Goal: Navigation & Orientation: Find specific page/section

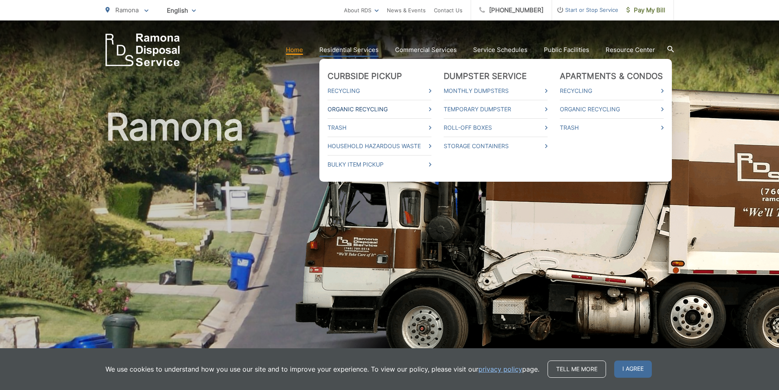
click at [356, 105] on link "Organic Recycling" at bounding box center [380, 109] width 104 height 10
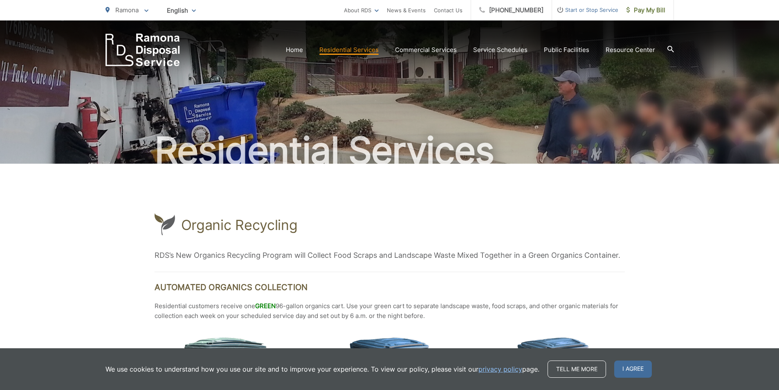
click at [167, 58] on img "EDCD logo. Return to the homepage." at bounding box center [143, 50] width 74 height 33
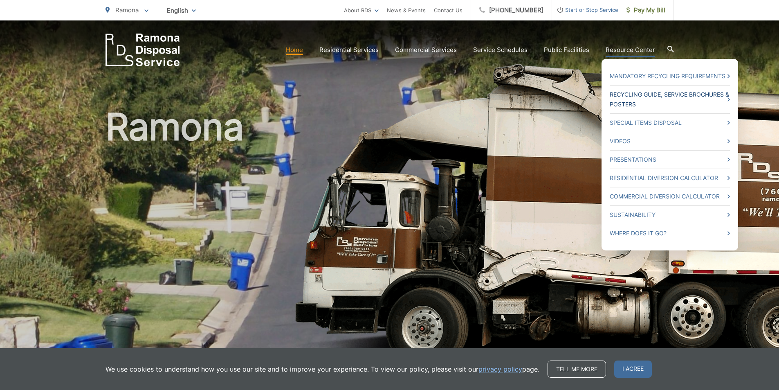
click at [635, 100] on link "Recycling Guide, Service Brochures & Posters" at bounding box center [670, 100] width 120 height 20
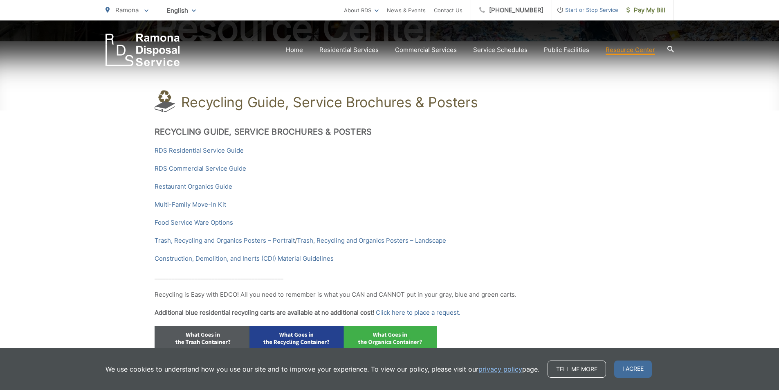
scroll to position [123, 0]
click at [215, 238] on link "Trash, Recycling and Organics Posters – Portrait" at bounding box center [225, 240] width 140 height 10
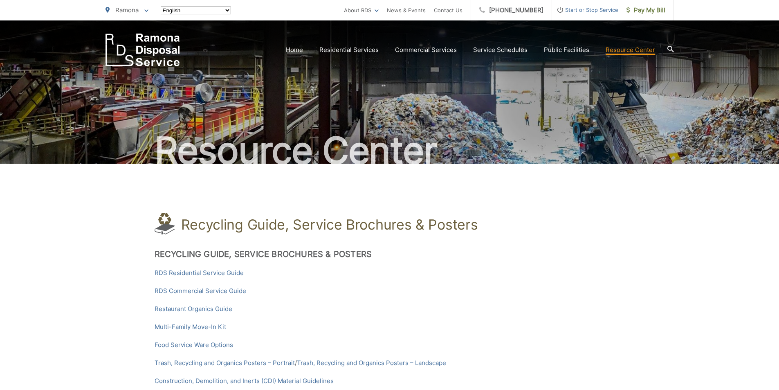
scroll to position [123, 0]
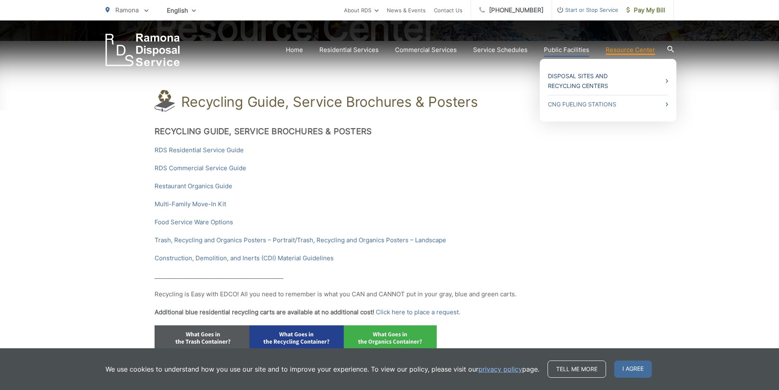
click at [559, 81] on link "Disposal Sites and Recycling Centers" at bounding box center [608, 81] width 120 height 20
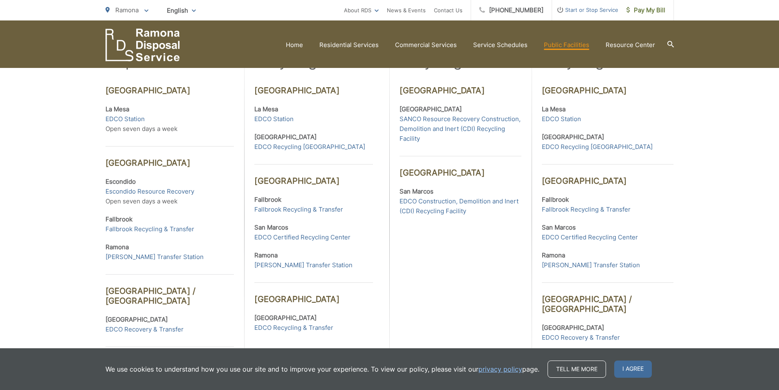
scroll to position [286, 0]
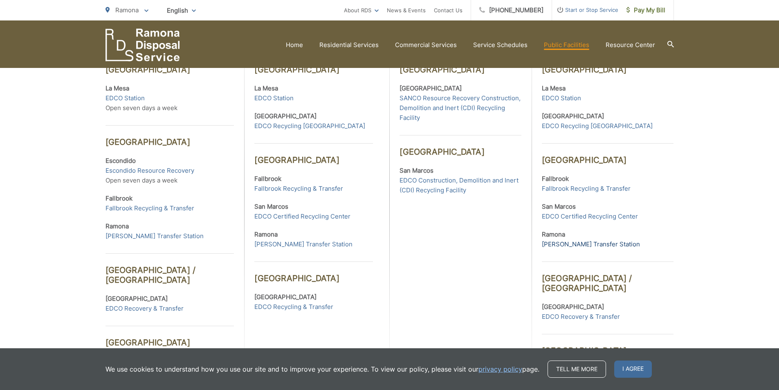
click at [561, 247] on link "[PERSON_NAME] Transfer Station" at bounding box center [591, 244] width 98 height 10
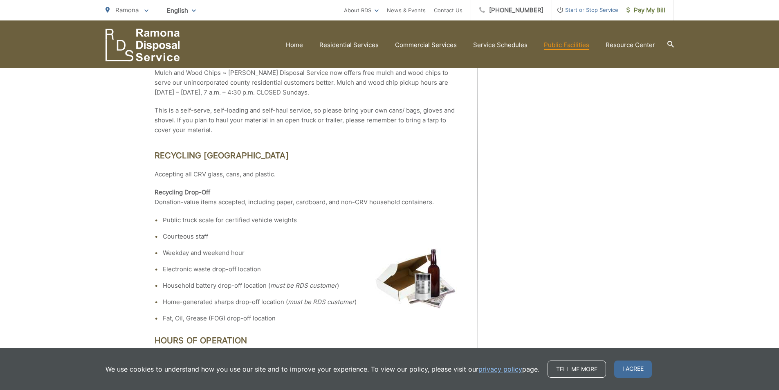
scroll to position [409, 0]
